Goal: Navigation & Orientation: Find specific page/section

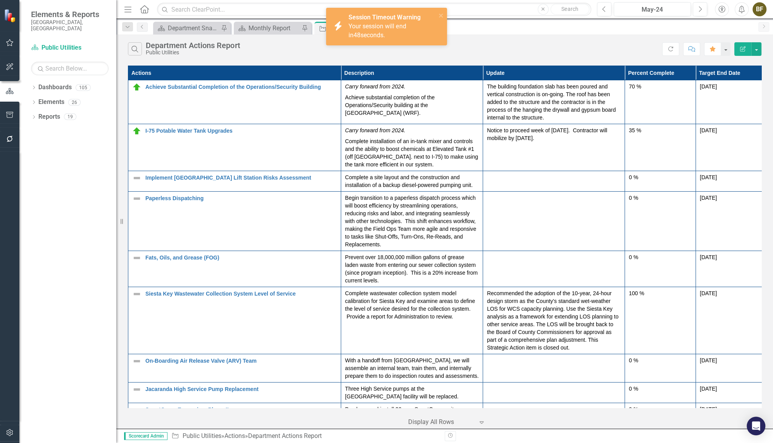
click at [367, 54] on div "Search Department Actions Report Public Utilities" at bounding box center [395, 48] width 534 height 13
click at [443, 15] on icon "close" at bounding box center [440, 15] width 5 height 6
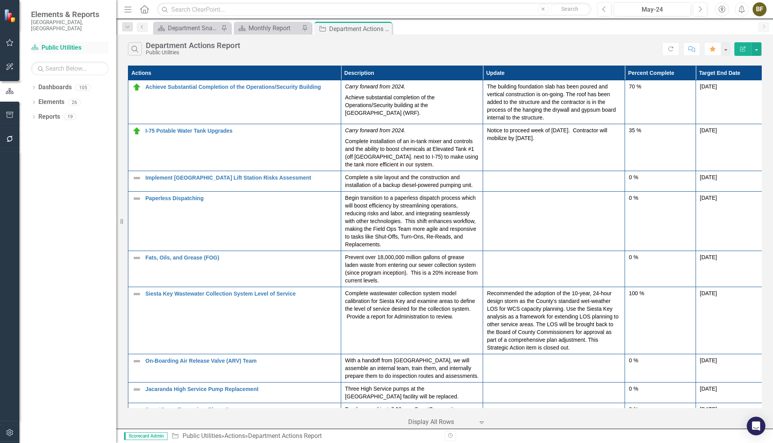
click at [65, 43] on link "Dashboard Public Utilities" at bounding box center [70, 47] width 78 height 9
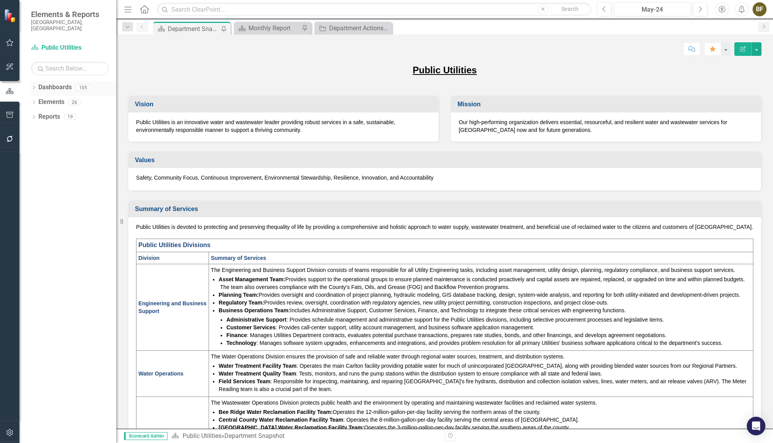
click at [38, 83] on link "Dashboards" at bounding box center [54, 87] width 33 height 9
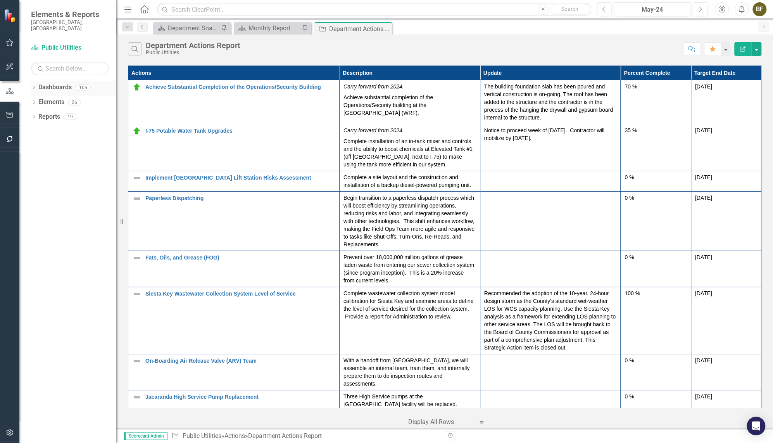
click at [36, 81] on div "Dropdown Dashboards 105" at bounding box center [73, 88] width 85 height 15
click at [34, 86] on icon "Dropdown" at bounding box center [33, 88] width 5 height 4
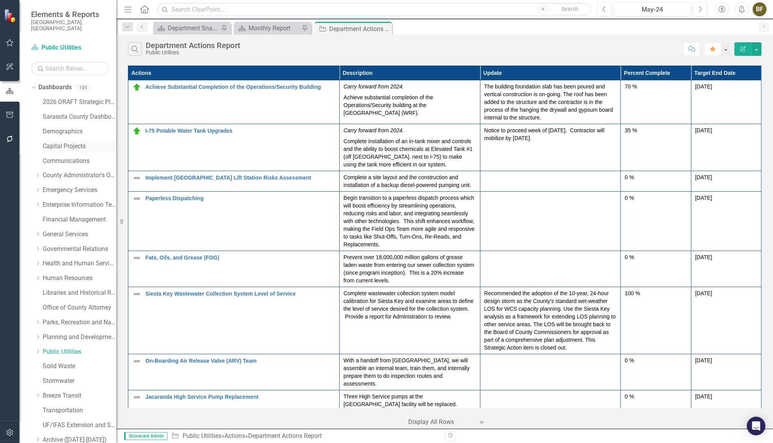
click at [62, 142] on link "Capital Projects" at bounding box center [80, 146] width 74 height 9
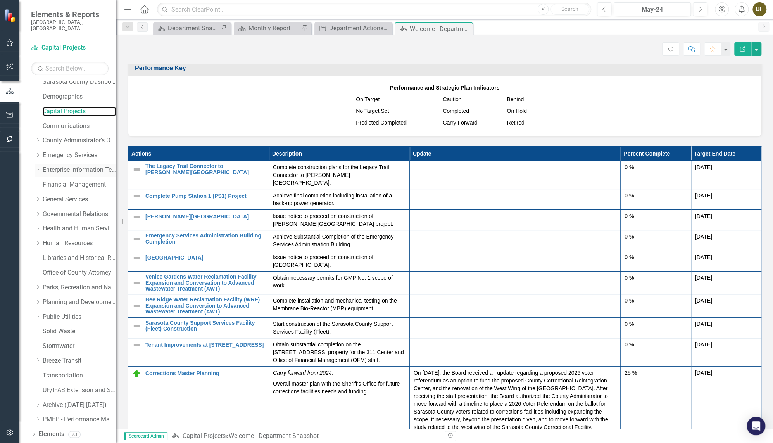
scroll to position [43, 0]
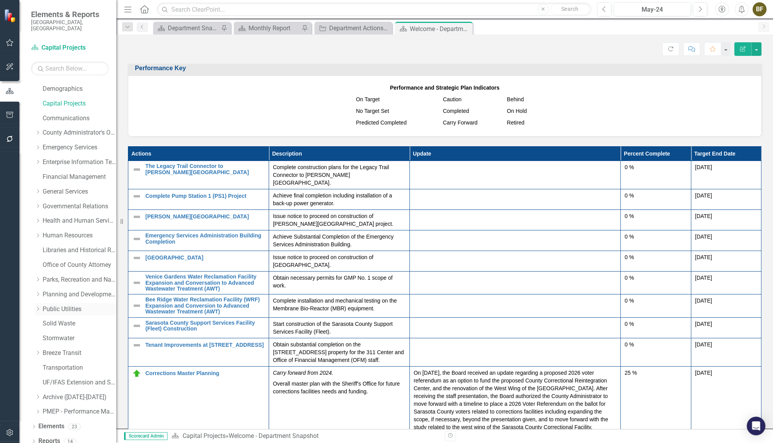
click at [53, 305] on link "Public Utilities" at bounding box center [80, 309] width 74 height 9
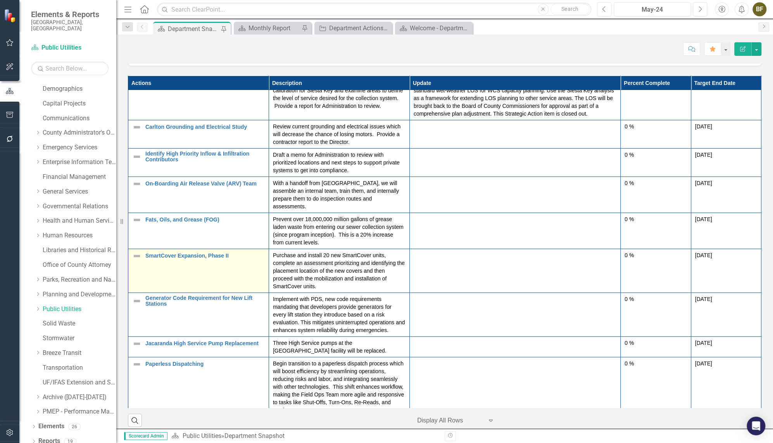
scroll to position [951, 0]
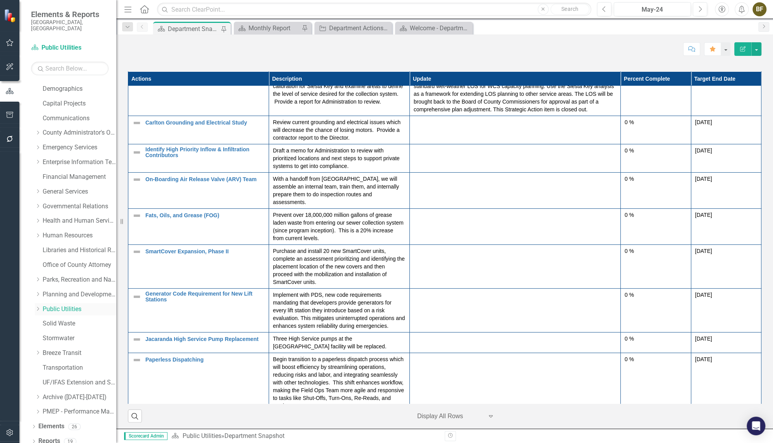
click at [73, 305] on link "Public Utilities" at bounding box center [80, 309] width 74 height 9
click at [39, 306] on icon "Dropdown" at bounding box center [38, 308] width 6 height 5
click at [53, 319] on link "Public Utilities Strategic Plan" at bounding box center [83, 323] width 66 height 9
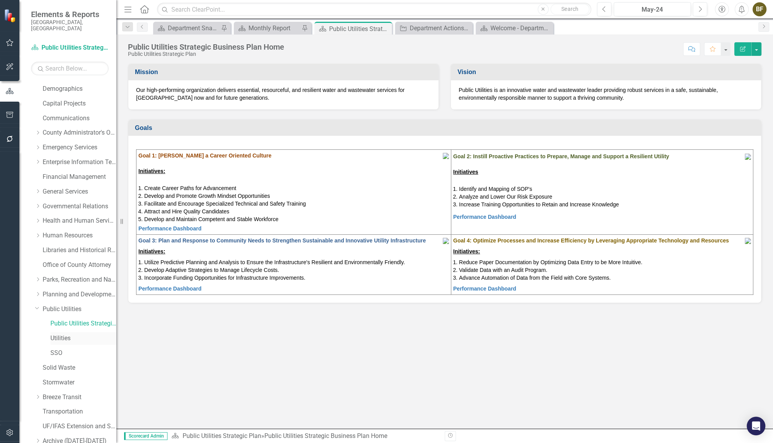
click at [71, 334] on link "Utilities" at bounding box center [83, 338] width 66 height 9
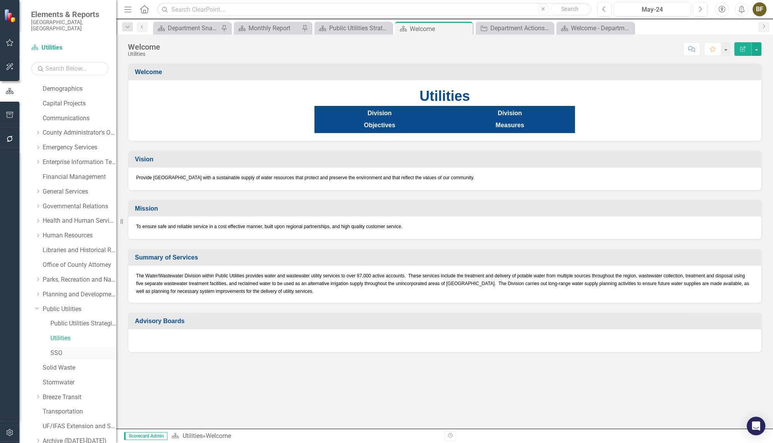
click at [62, 348] on link "SSO" at bounding box center [83, 352] width 66 height 9
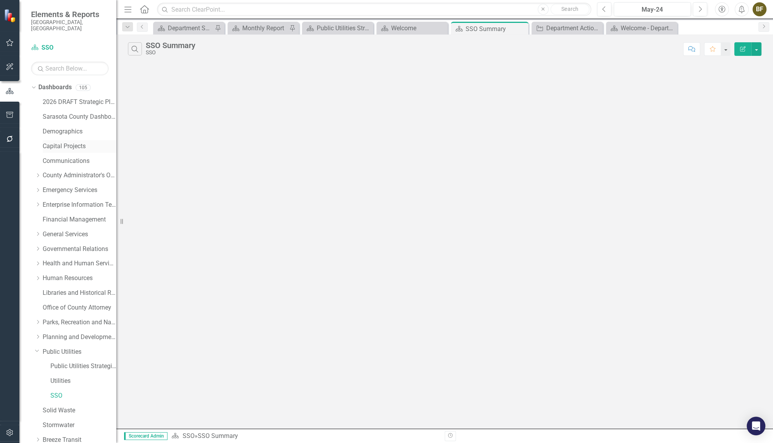
click at [50, 142] on link "Capital Projects" at bounding box center [80, 146] width 74 height 9
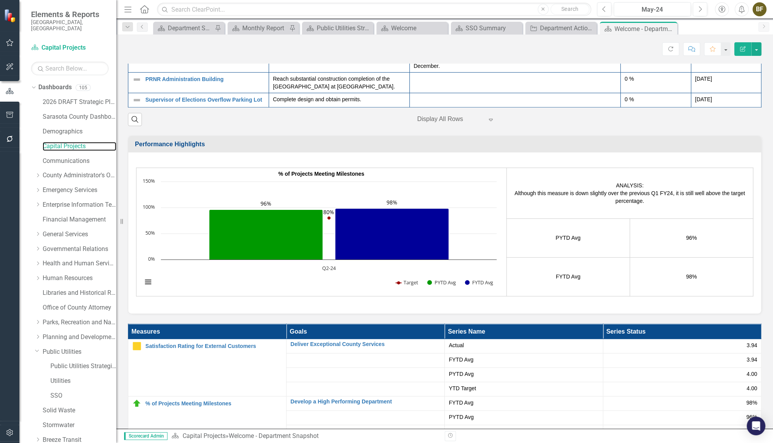
scroll to position [213, 0]
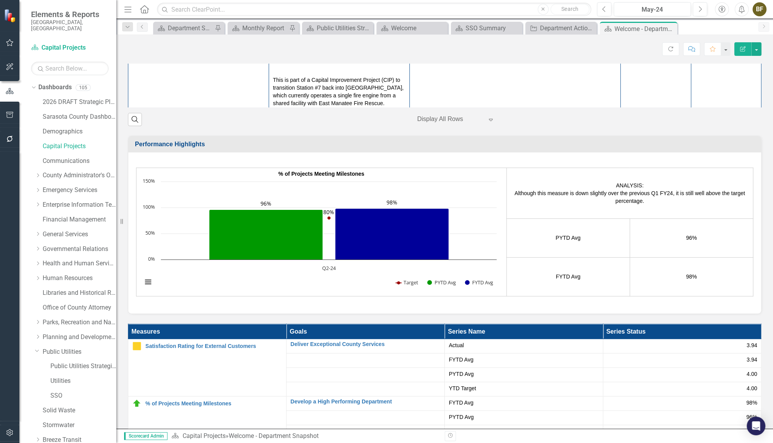
click at [447, 124] on div at bounding box center [450, 119] width 66 height 10
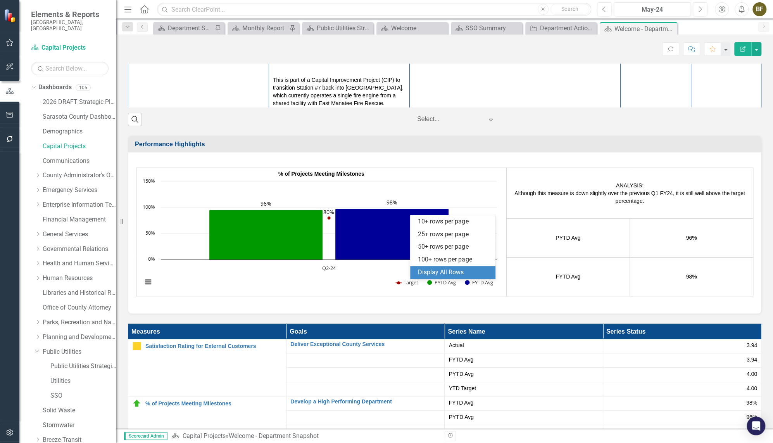
click at [443, 271] on div "Display All Rows" at bounding box center [454, 272] width 73 height 9
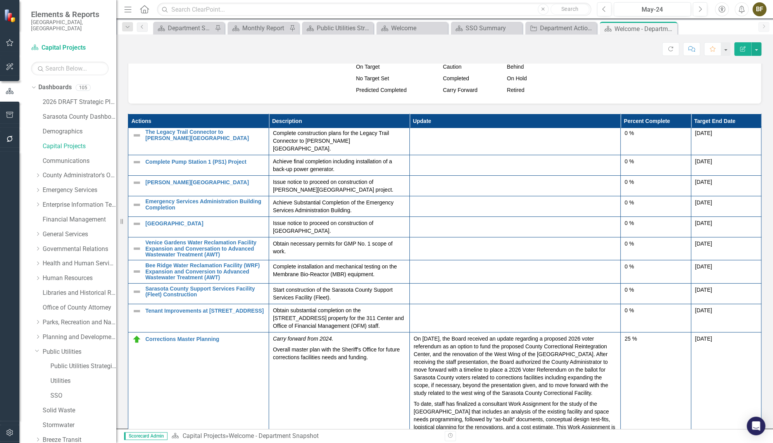
scroll to position [442, 0]
